Goal: Find specific page/section: Find specific page/section

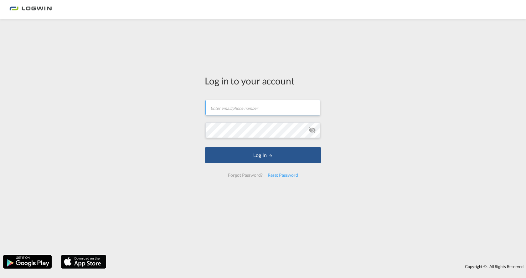
type input "[PERSON_NAME][EMAIL_ADDRESS][PERSON_NAME][DOMAIN_NAME]"
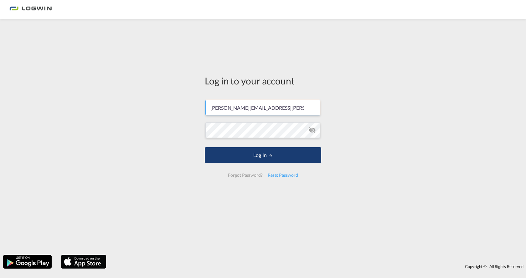
drag, startPoint x: 268, startPoint y: 147, endPoint x: 293, endPoint y: 160, distance: 27.9
click at [268, 147] on form "[PERSON_NAME][EMAIL_ADDRESS][PERSON_NAME][DOMAIN_NAME] Email field is required …" at bounding box center [263, 139] width 116 height 90
click at [306, 159] on button "Log In" at bounding box center [263, 155] width 116 height 16
